Goal: Information Seeking & Learning: Learn about a topic

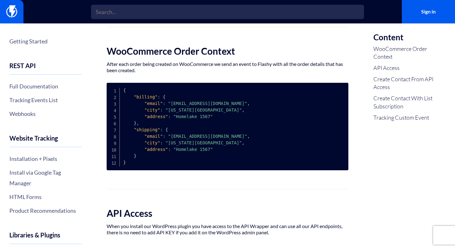
scroll to position [63, 0]
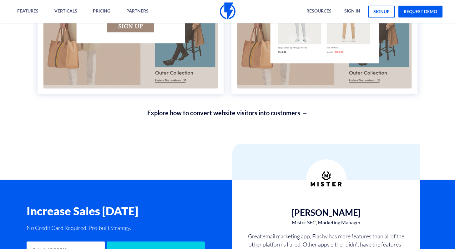
scroll to position [1263, 0]
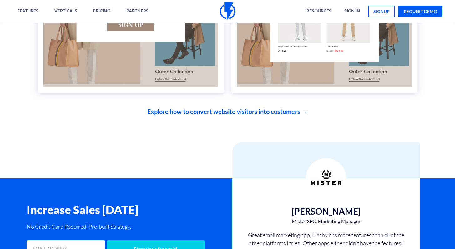
click at [213, 112] on link "Explore how to convert website visitors into customers →" at bounding box center [228, 111] width 380 height 9
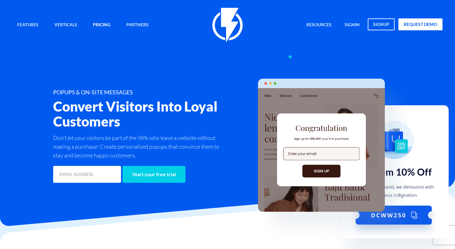
click at [105, 25] on link "Pricing" at bounding box center [101, 24] width 27 height 13
